Goal: Transaction & Acquisition: Purchase product/service

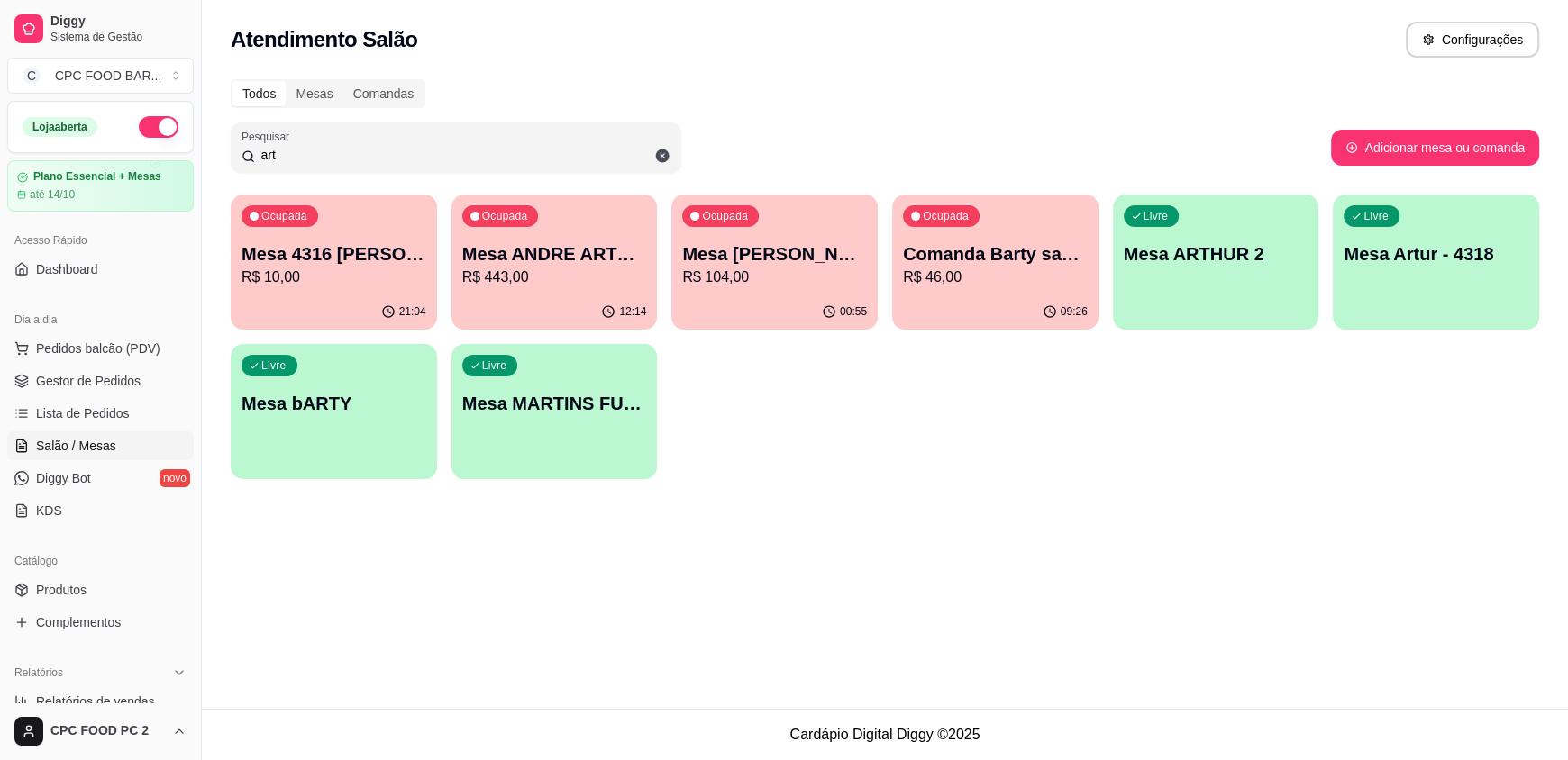
type input "art"
click at [804, 261] on p "Mesa [PERSON_NAME]" at bounding box center [774, 254] width 184 height 25
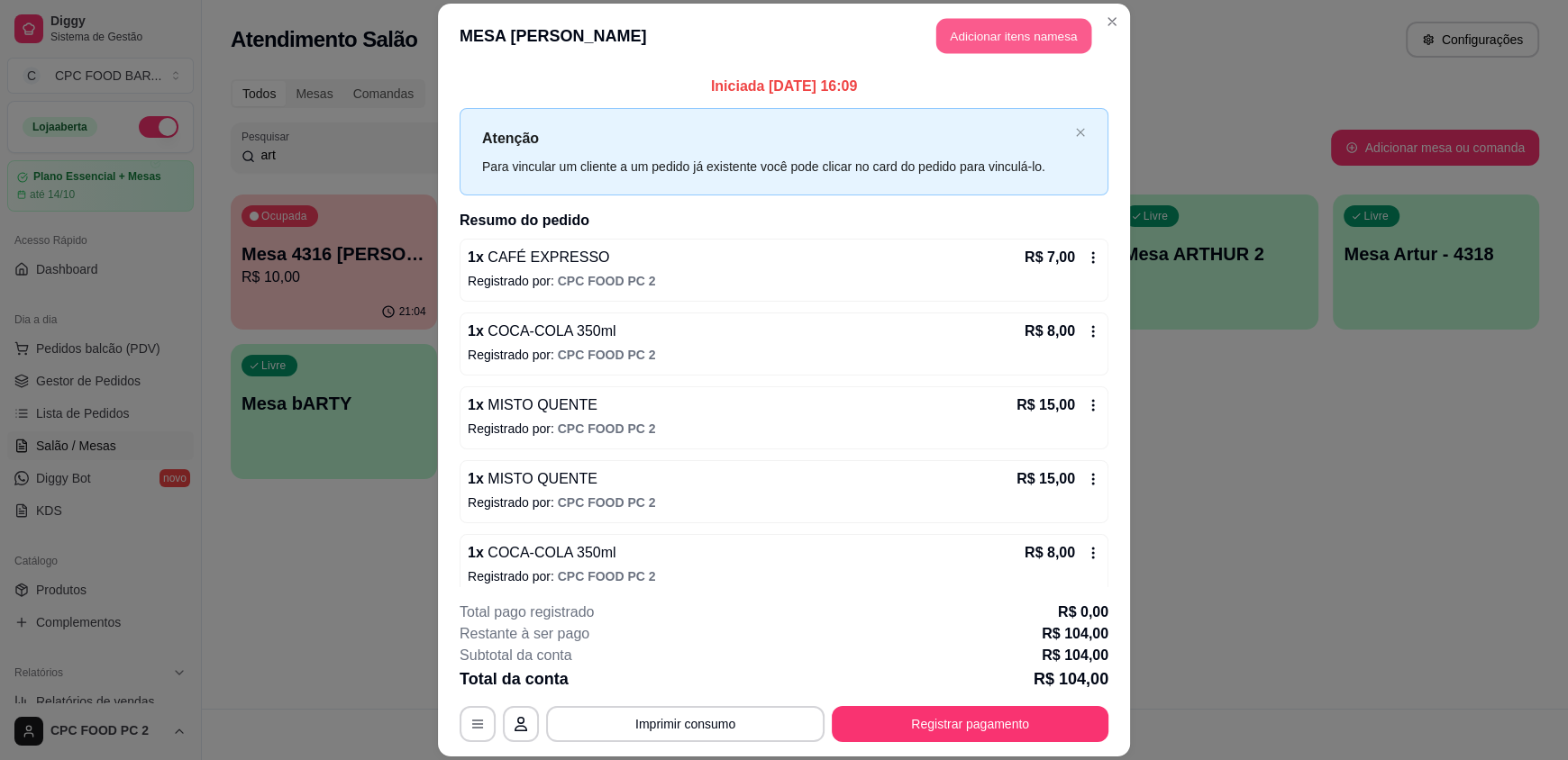
click at [1007, 26] on button "Adicionar itens na mesa" at bounding box center [1014, 36] width 155 height 35
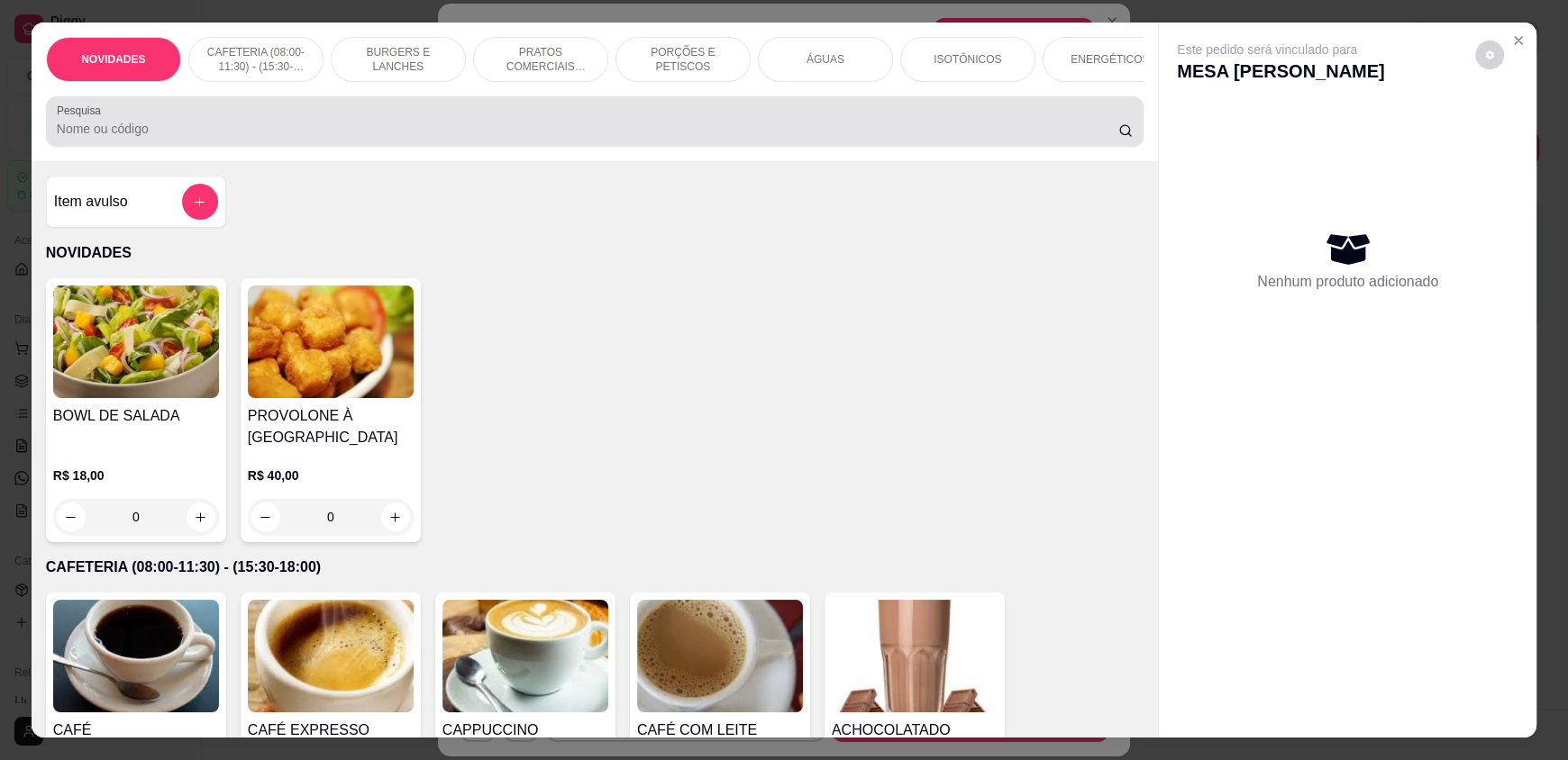
click at [409, 138] on input "Pesquisa" at bounding box center [589, 129] width 1063 height 18
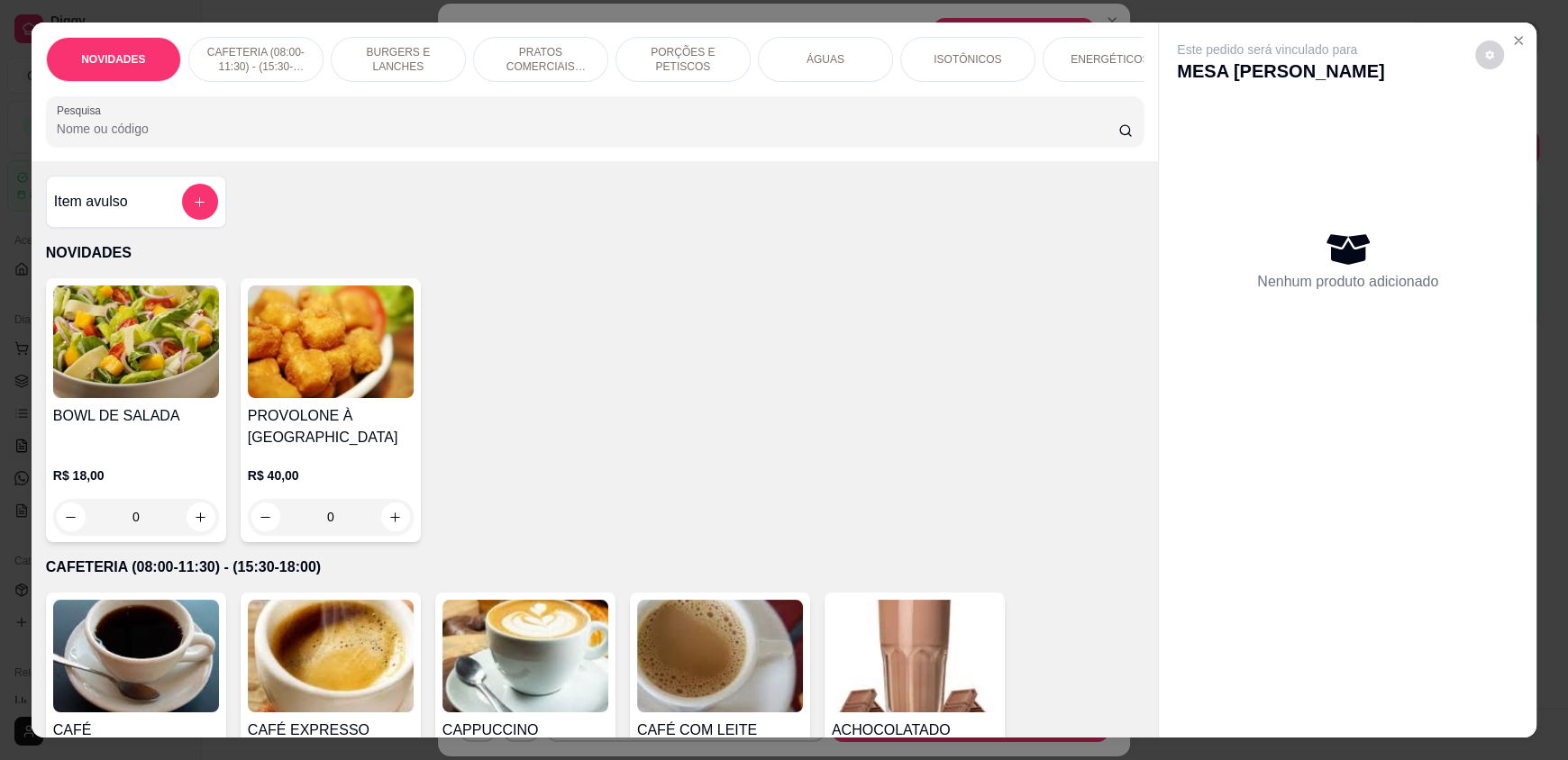
click at [407, 138] on input "Pesquisa" at bounding box center [589, 129] width 1063 height 18
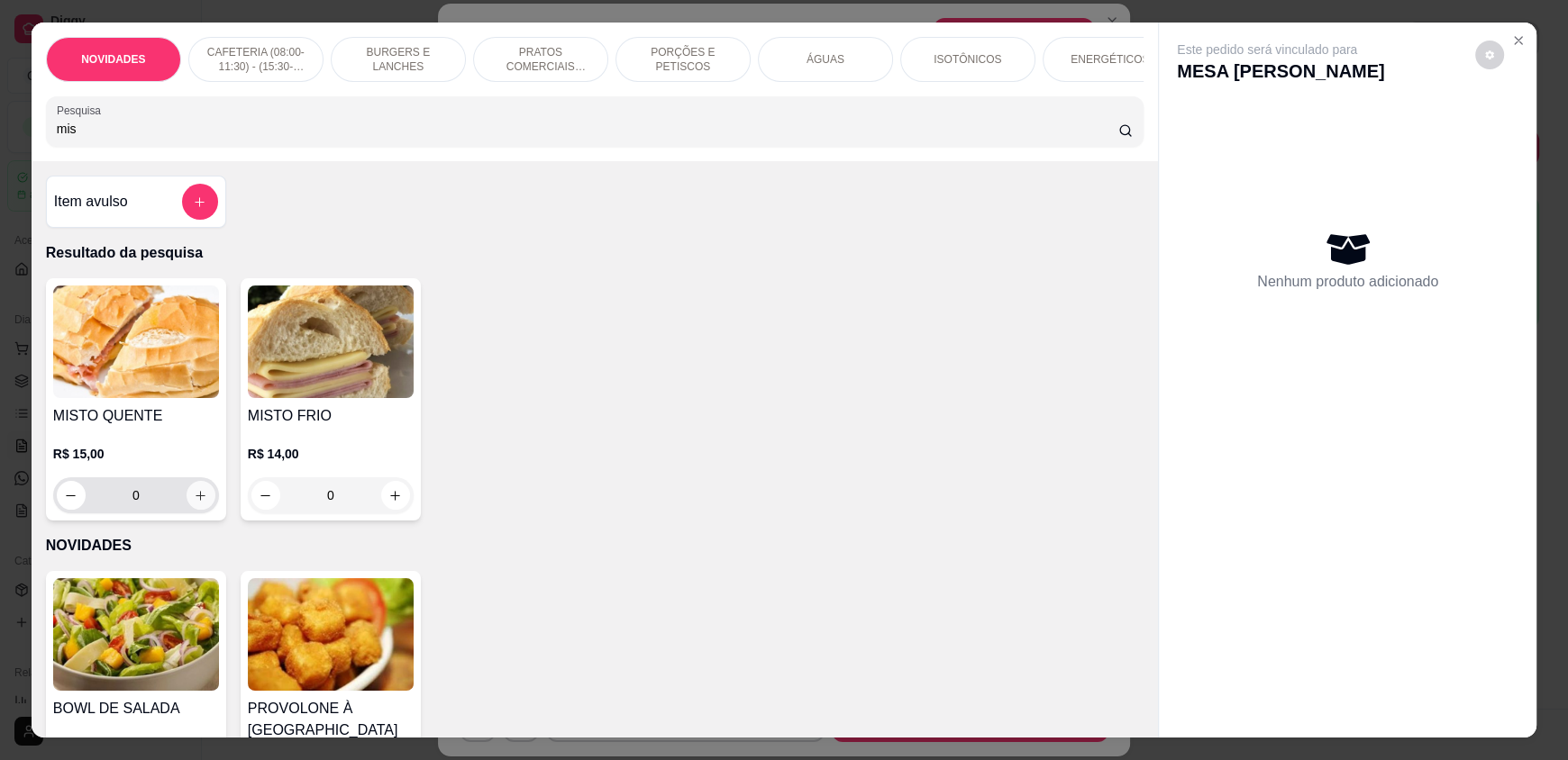
type input "mis"
click at [194, 503] on icon "increase-product-quantity" at bounding box center [201, 496] width 14 height 14
type input "1"
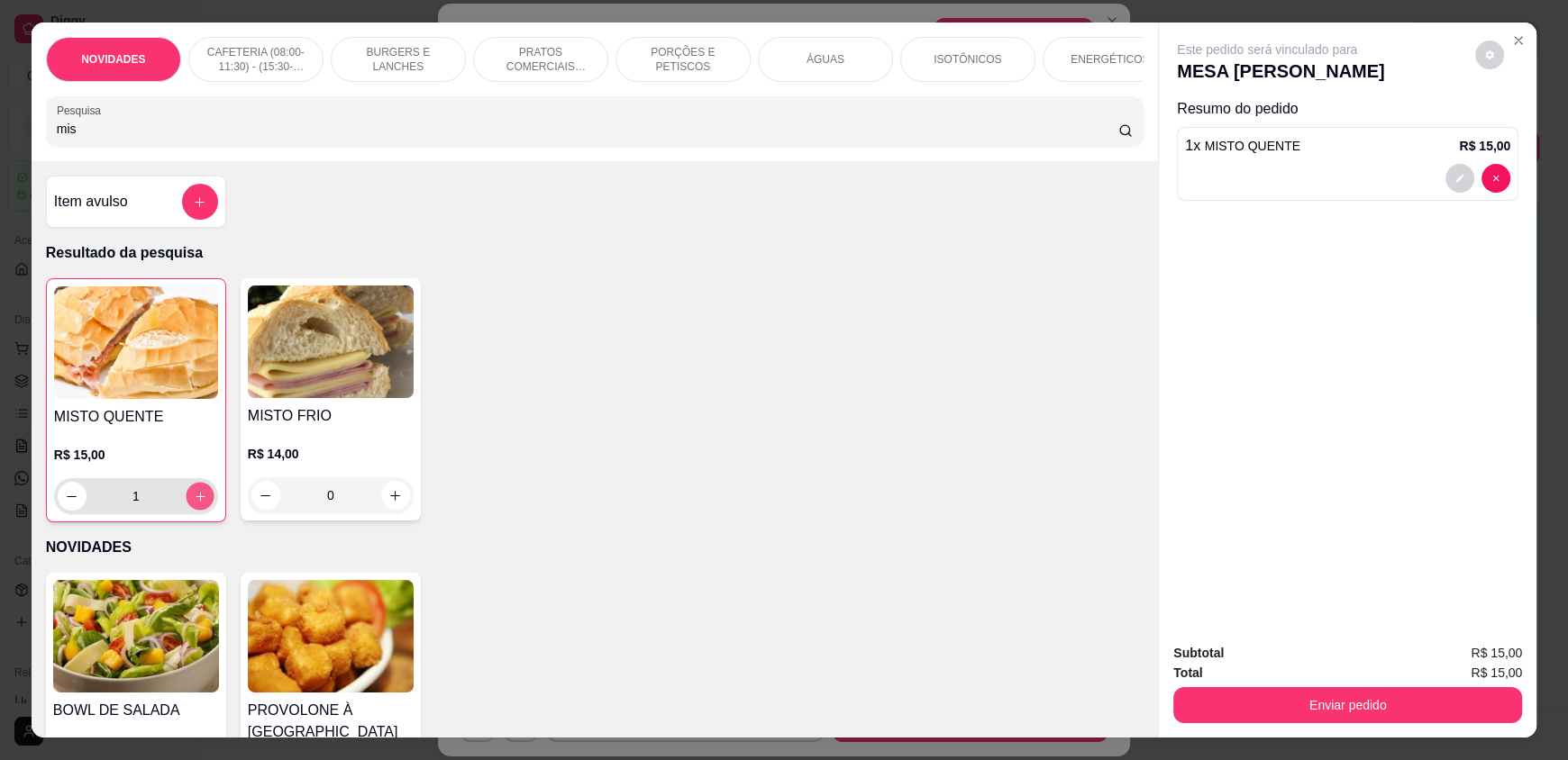
click at [194, 504] on icon "increase-product-quantity" at bounding box center [200, 497] width 14 height 14
type input "2"
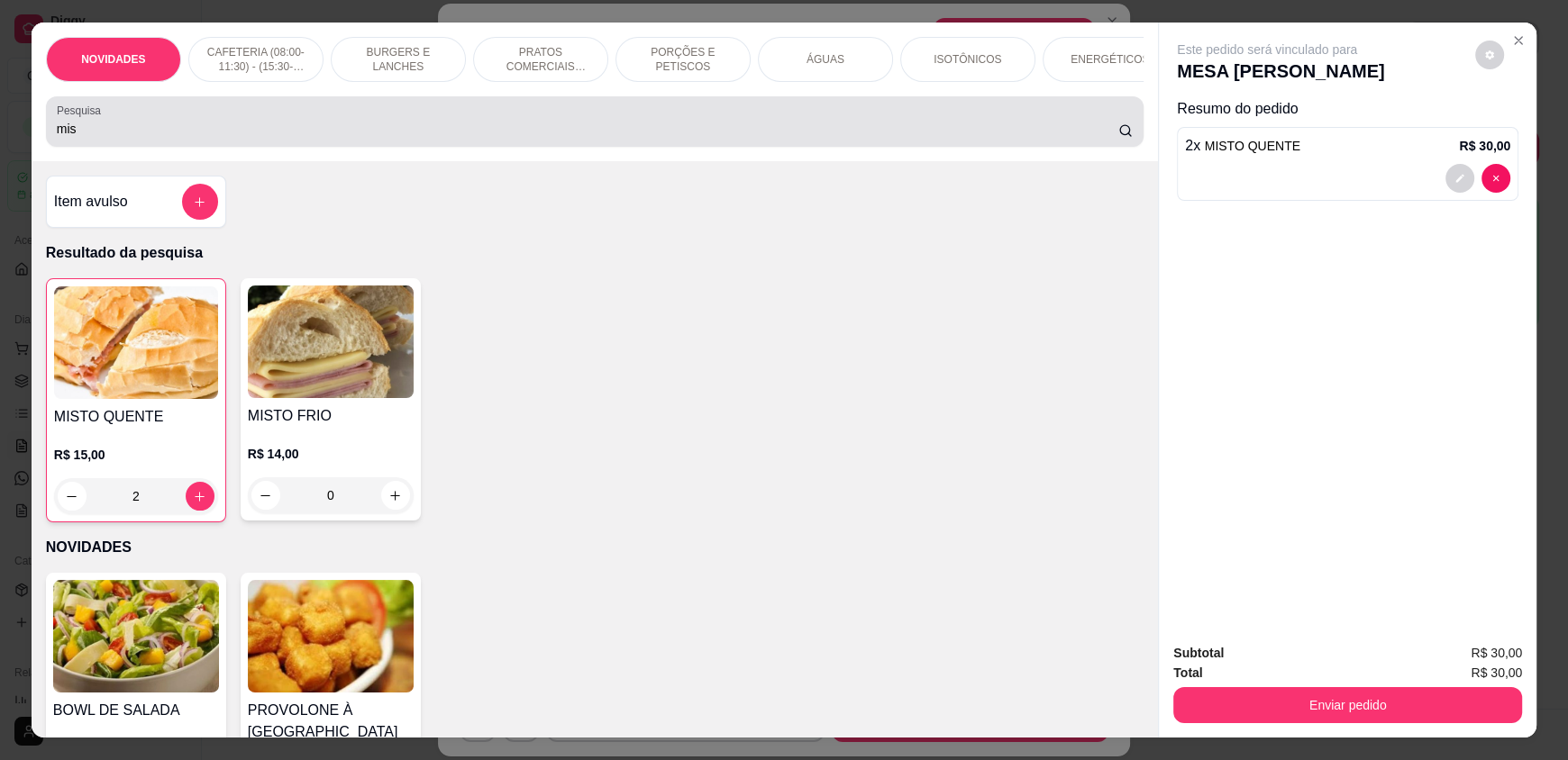
click at [227, 140] on div "mis" at bounding box center [595, 122] width 1077 height 36
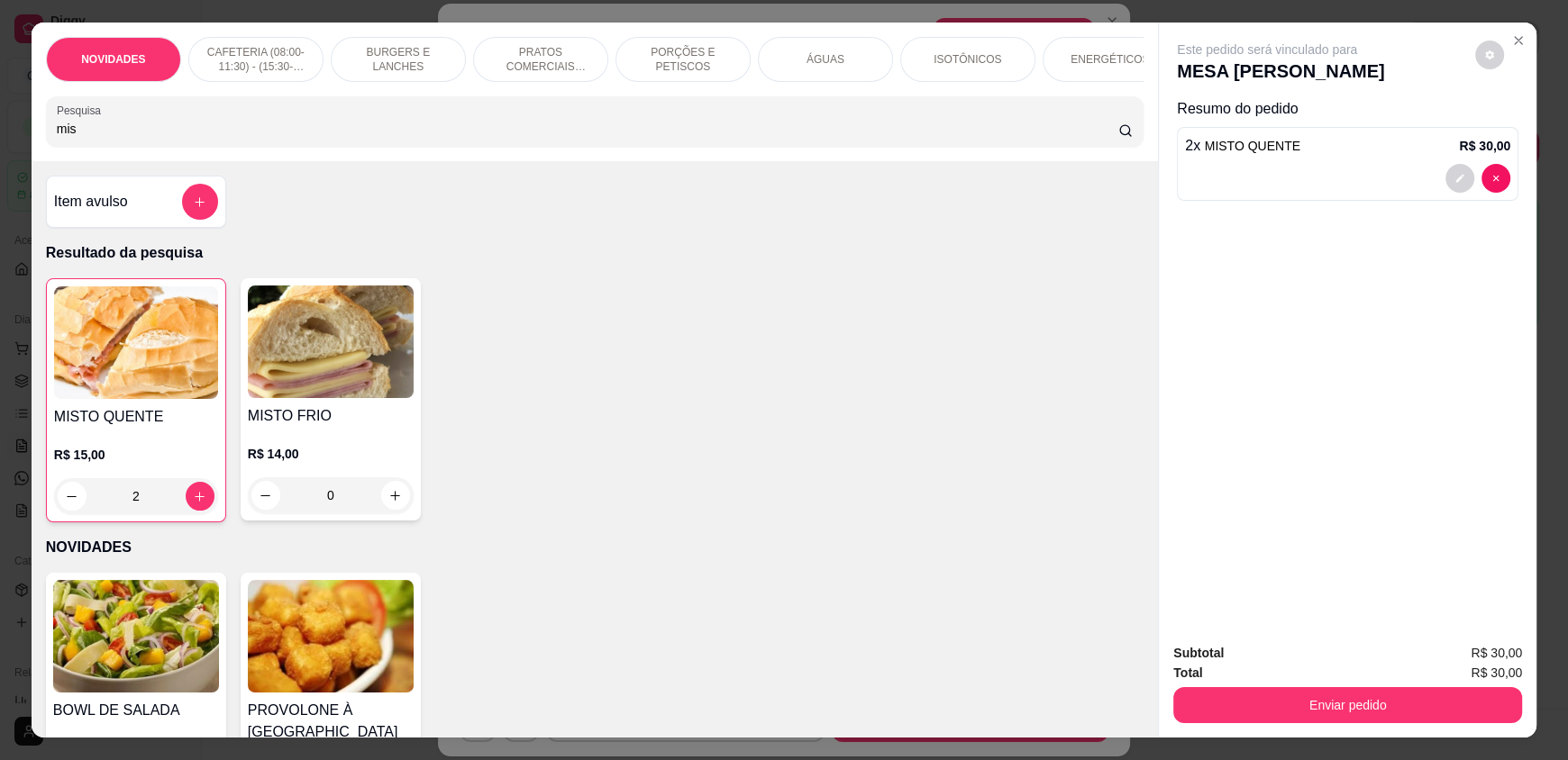
click at [271, 138] on input "mis" at bounding box center [589, 129] width 1063 height 18
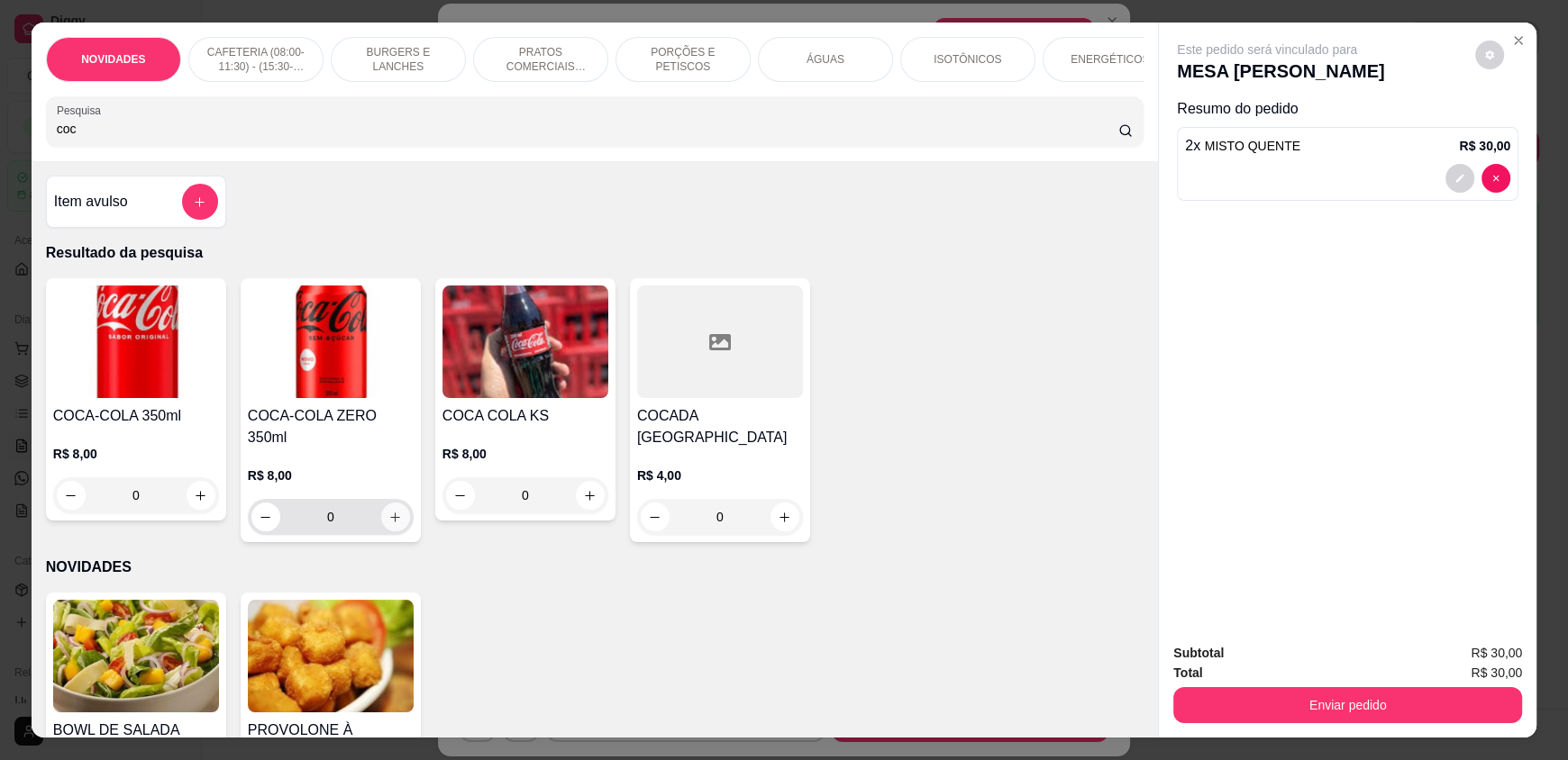
type input "coc"
click at [392, 513] on icon "increase-product-quantity" at bounding box center [396, 518] width 10 height 10
type input "1"
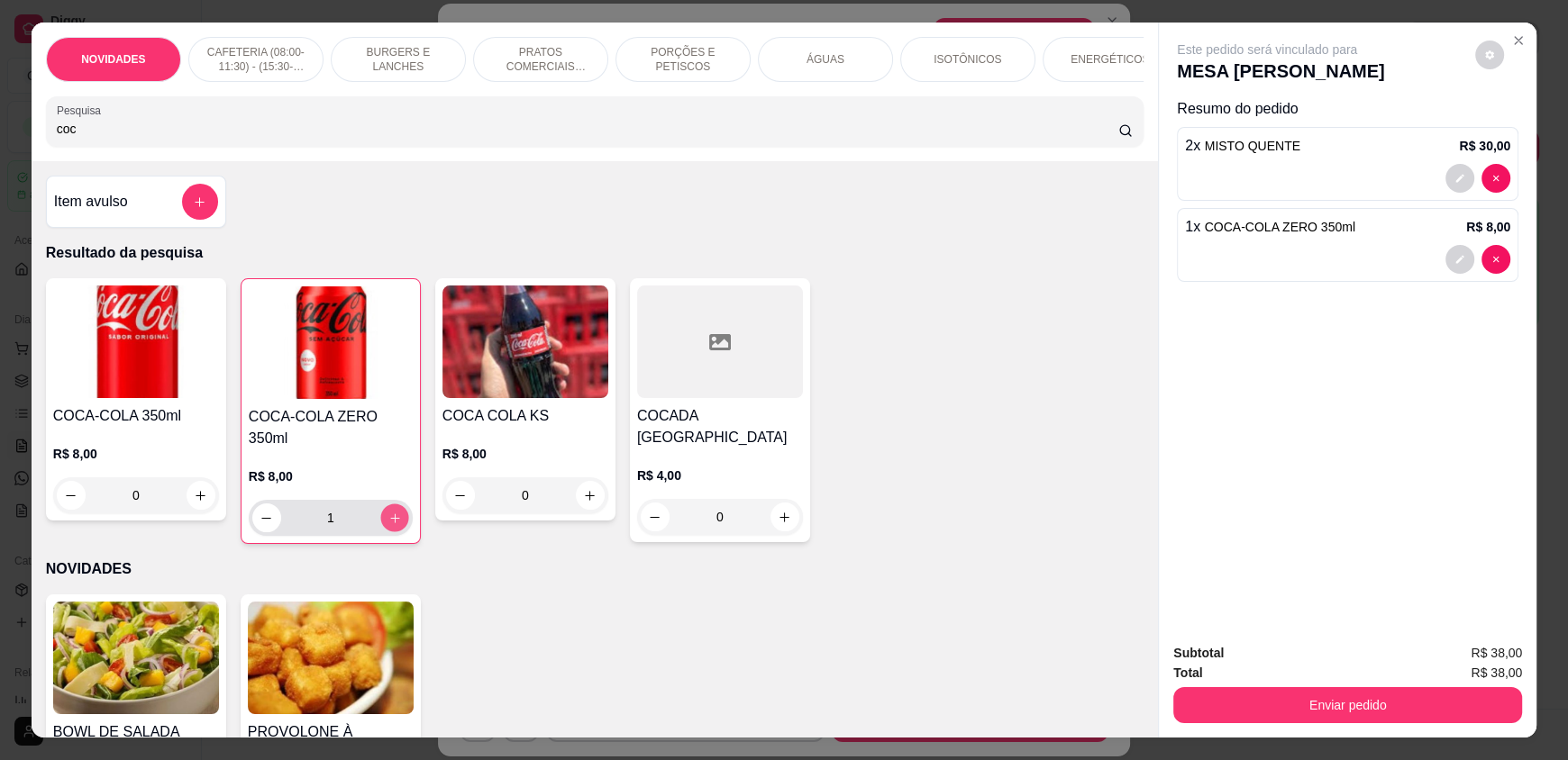
click at [389, 512] on icon "increase-product-quantity" at bounding box center [395, 518] width 14 height 14
type input "2"
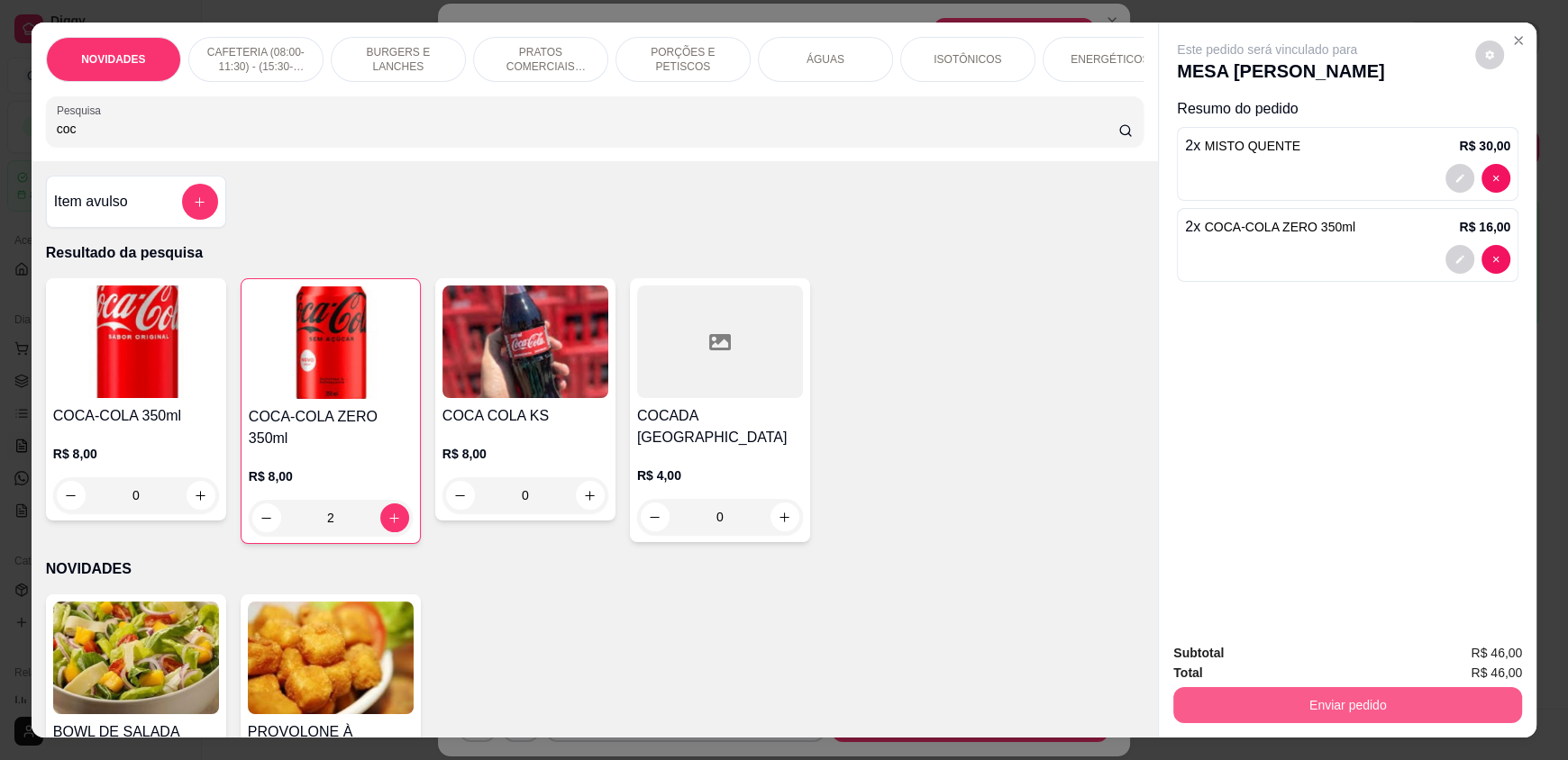
click at [1298, 707] on button "Enviar pedido" at bounding box center [1348, 706] width 349 height 36
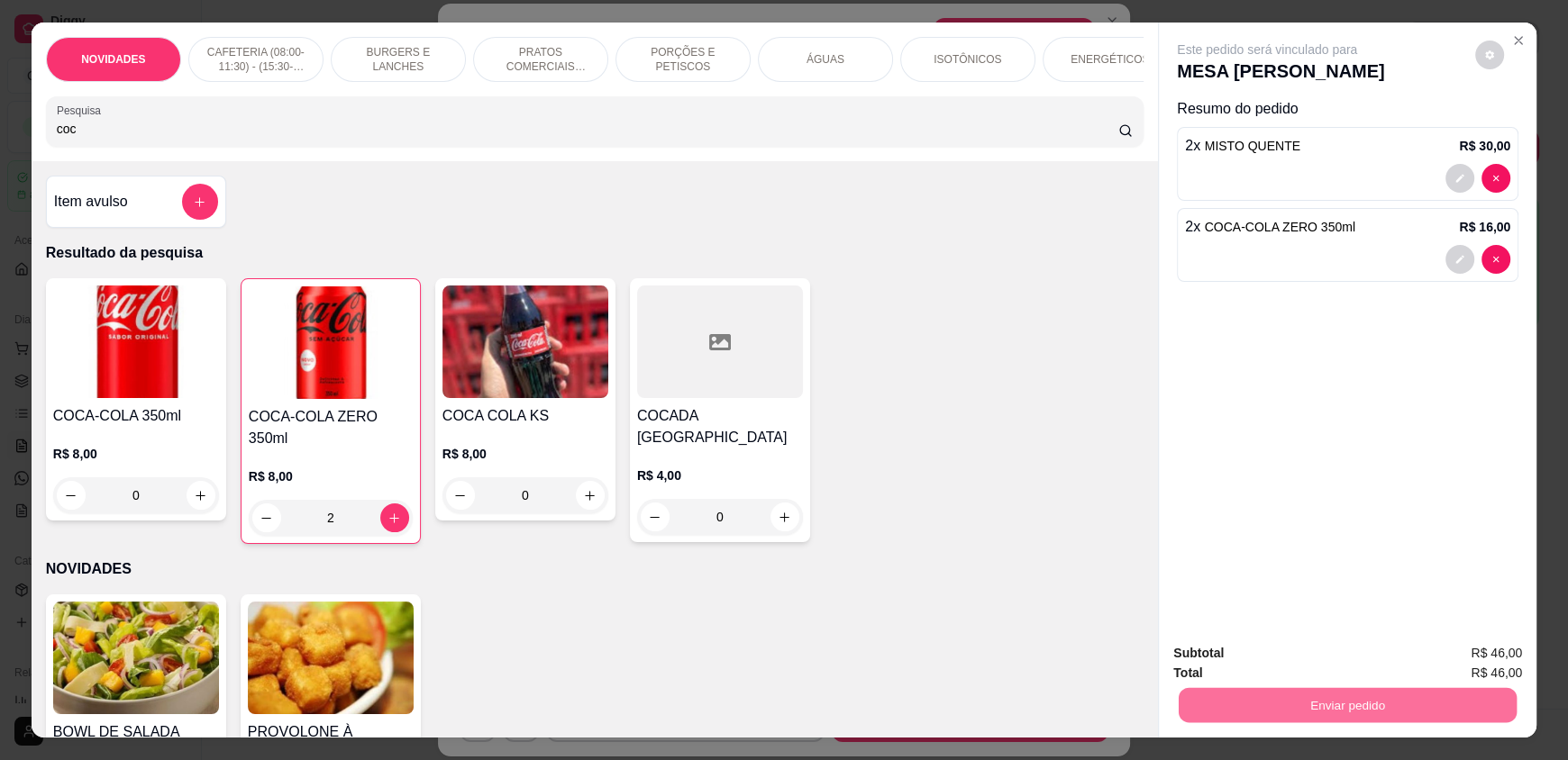
click at [1291, 662] on button "Não registrar e enviar pedido" at bounding box center [1288, 660] width 182 height 34
